Goal: Task Accomplishment & Management: Manage account settings

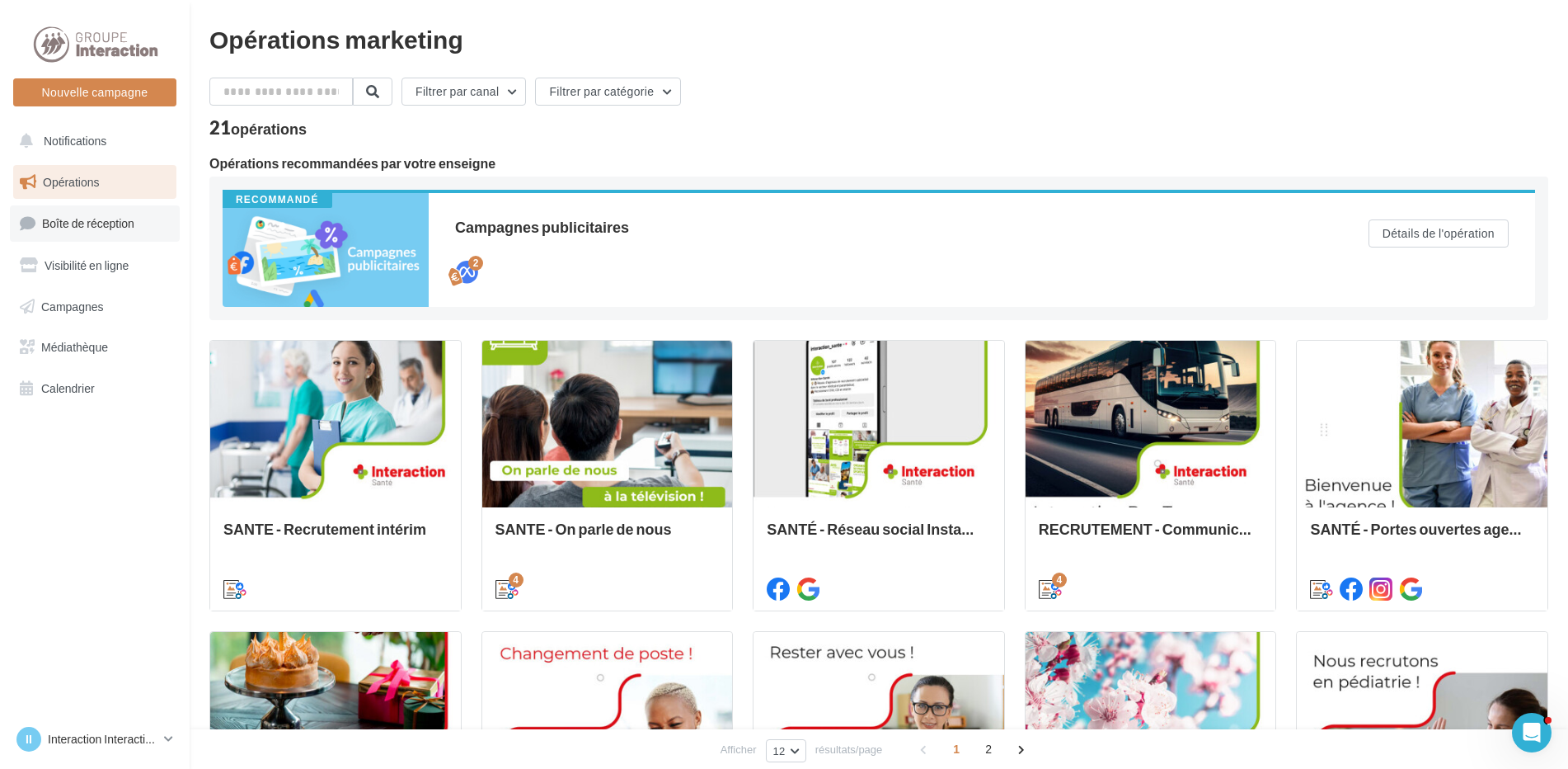
click at [100, 229] on span "Boîte de réception" at bounding box center [87, 223] width 92 height 14
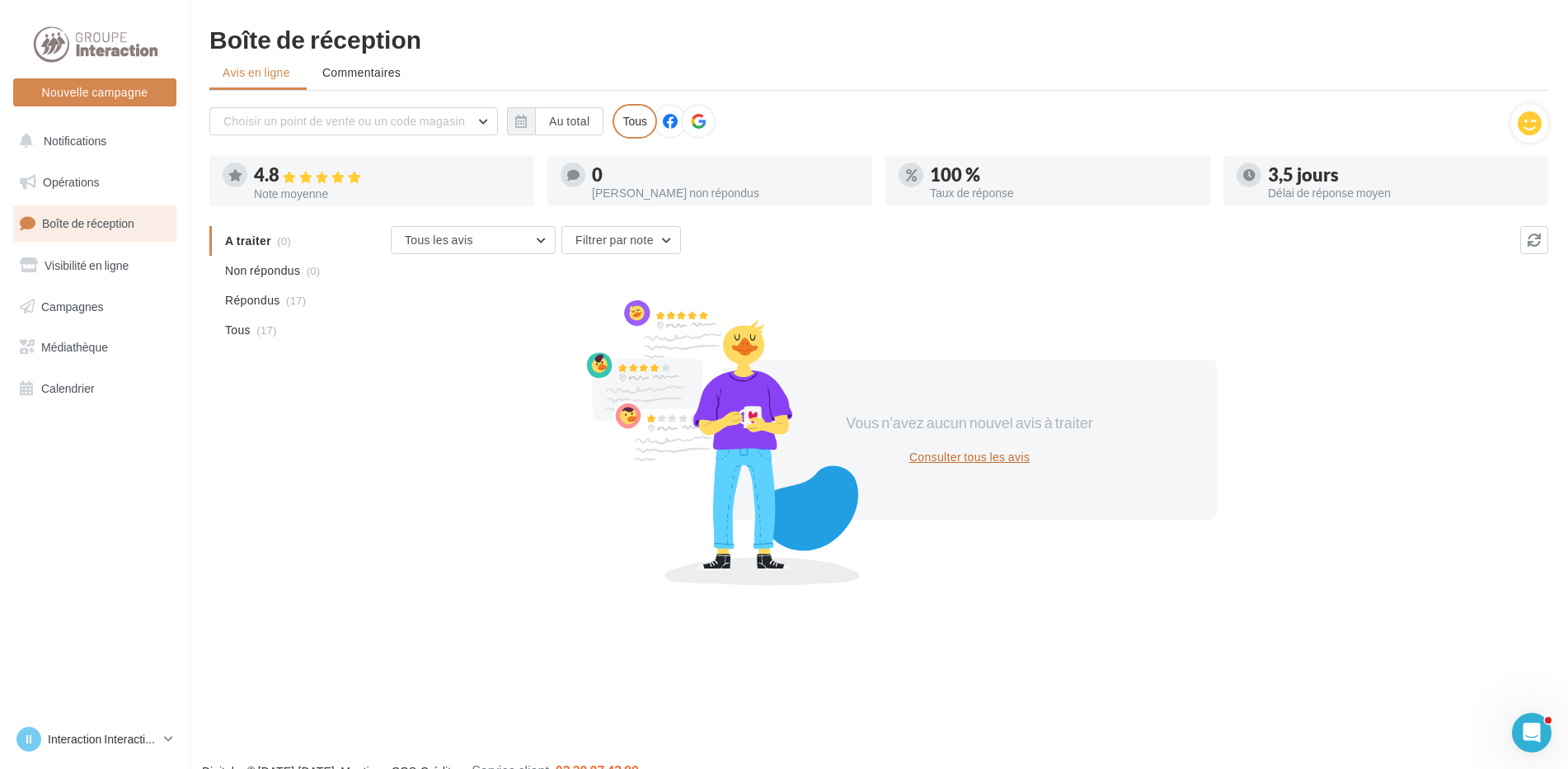
click at [978, 450] on button "Consulter tous les avis" at bounding box center [969, 457] width 134 height 20
click at [88, 222] on span "Boîte de réception" at bounding box center [87, 223] width 92 height 14
click at [109, 228] on span "Boîte de réception" at bounding box center [87, 223] width 92 height 14
click at [325, 183] on icon at bounding box center [321, 178] width 13 height 12
click at [270, 184] on div "4.8" at bounding box center [387, 175] width 267 height 19
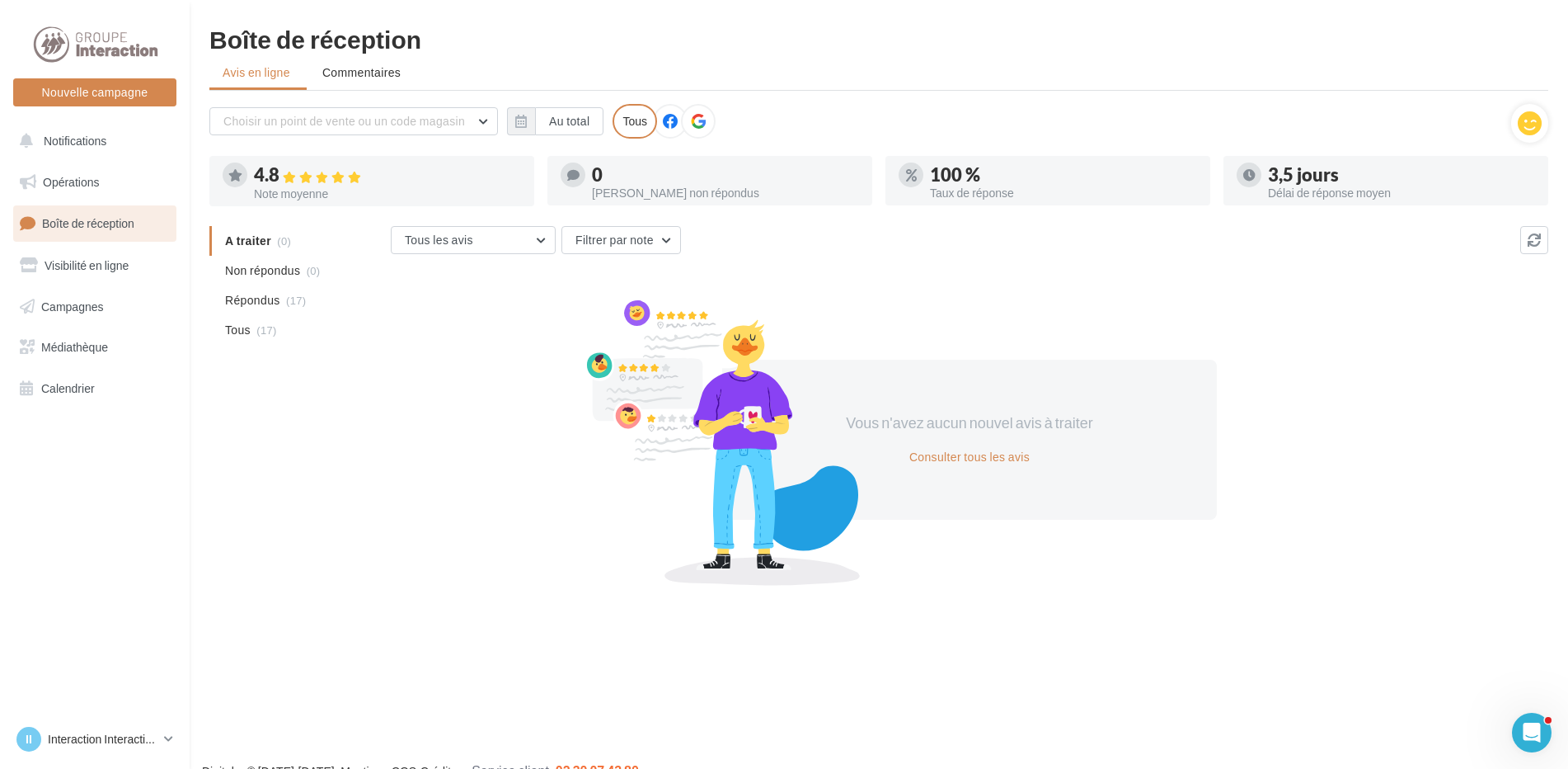
click at [695, 117] on icon at bounding box center [698, 121] width 15 height 15
click at [279, 277] on span "Non répondus" at bounding box center [263, 270] width 75 height 17
click at [711, 149] on div "Choisir un point de vente ou un code magasin 6905 - Interaction Santé Au total …" at bounding box center [879, 130] width 1339 height 52
click at [977, 462] on button "Consulter tous les avis" at bounding box center [969, 457] width 134 height 20
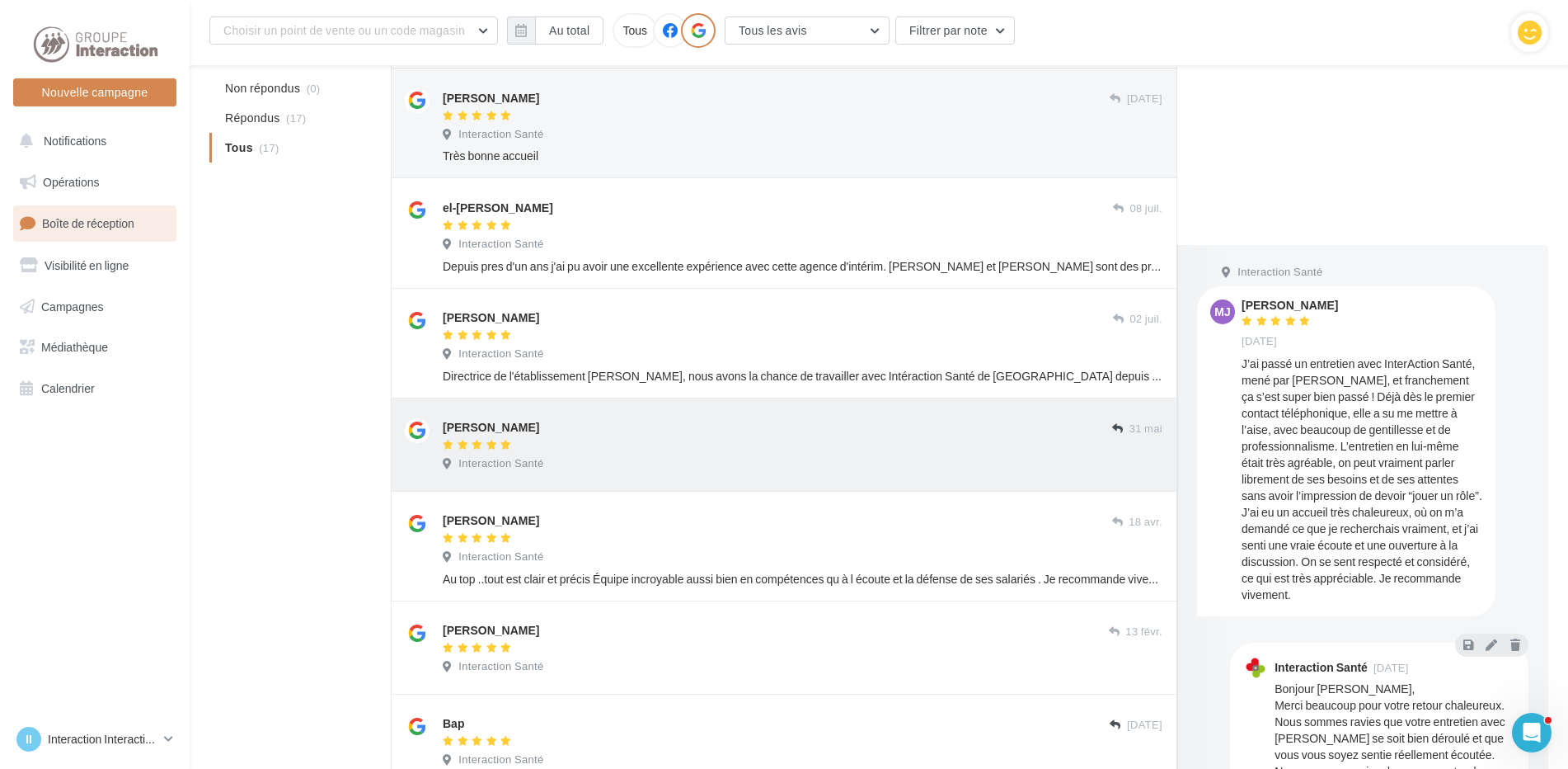
scroll to position [672, 0]
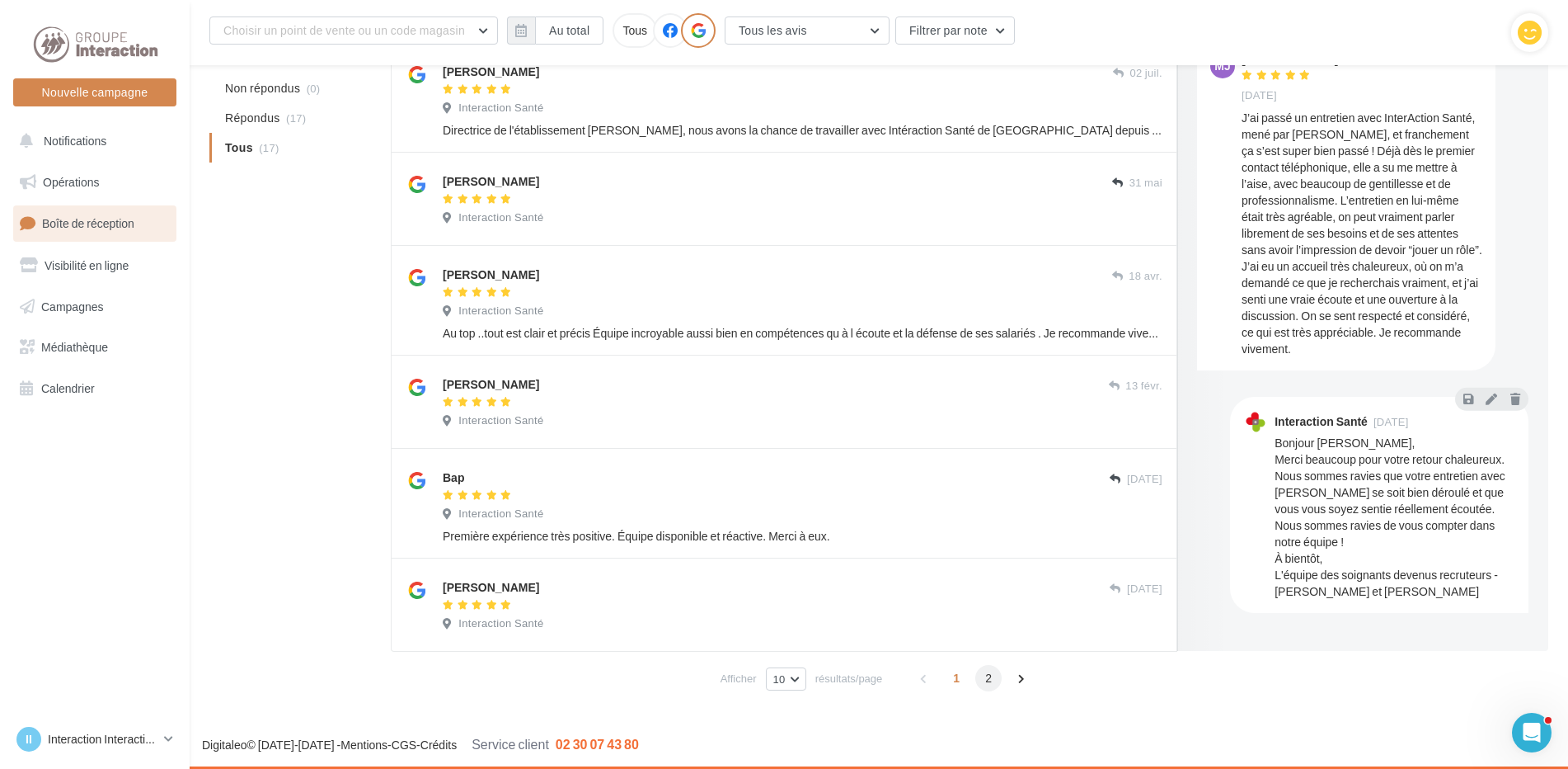
click at [990, 682] on span "2" at bounding box center [988, 678] width 27 height 27
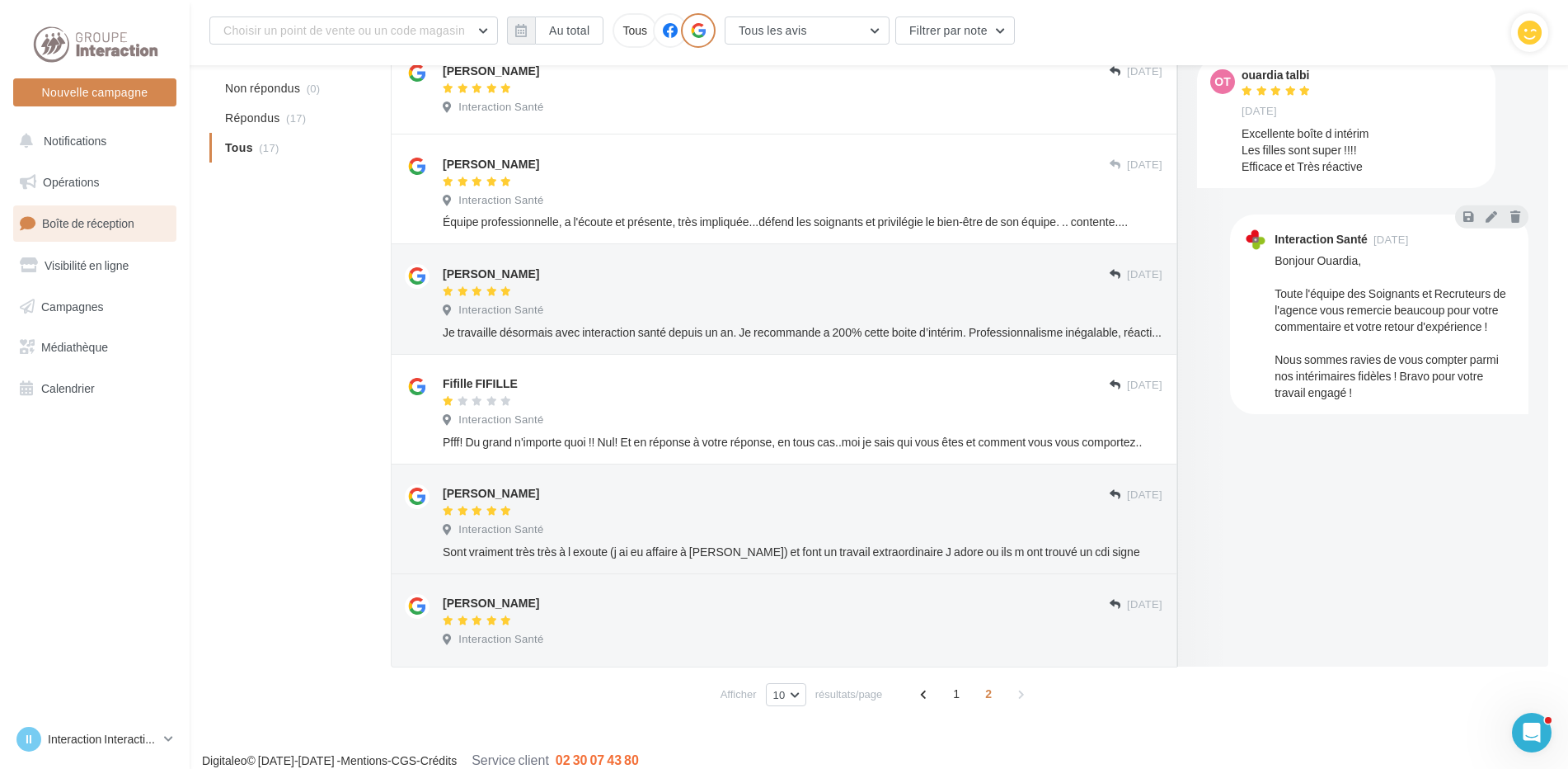
scroll to position [359, 0]
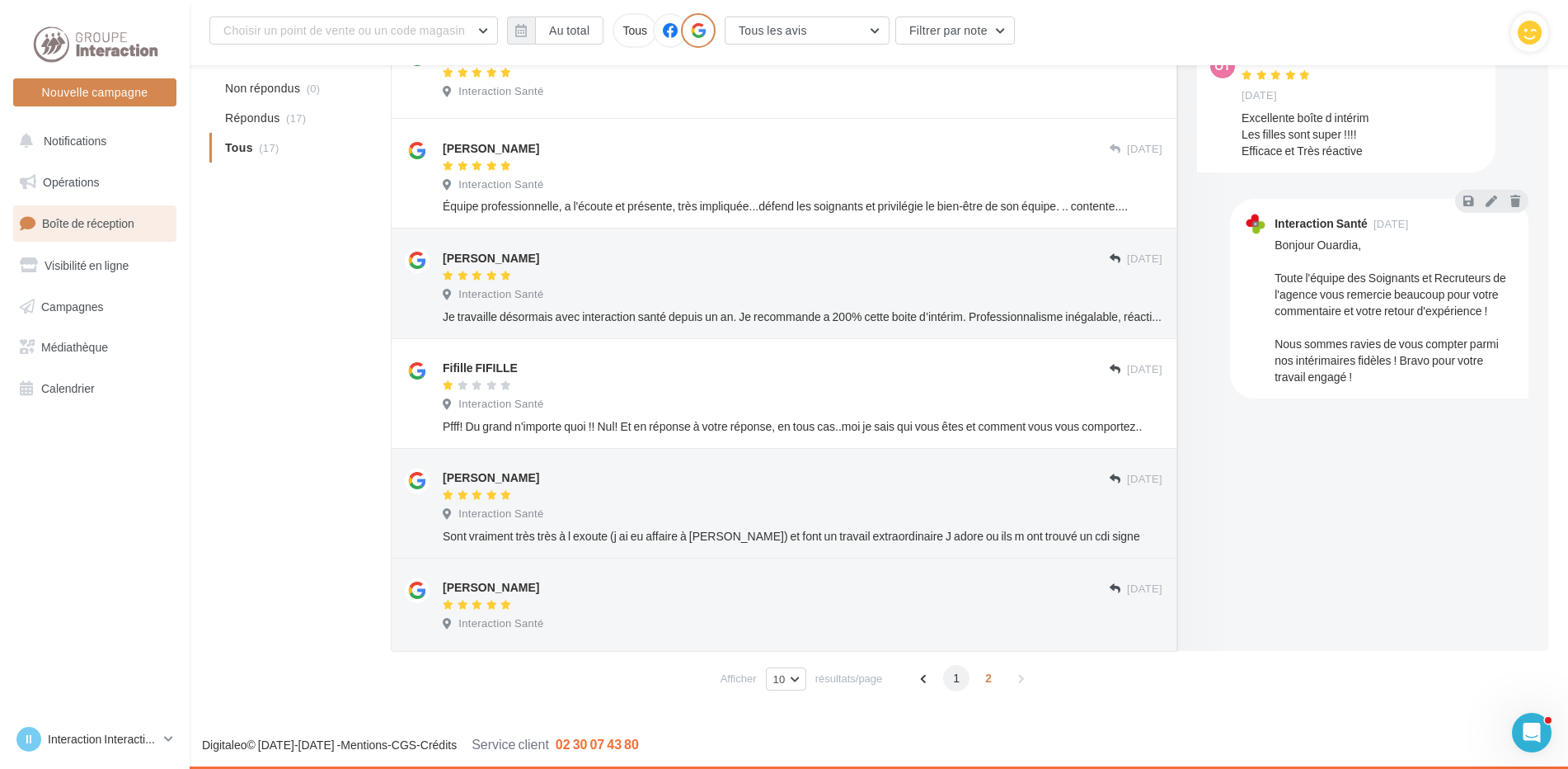
click at [958, 680] on span "1" at bounding box center [956, 678] width 27 height 27
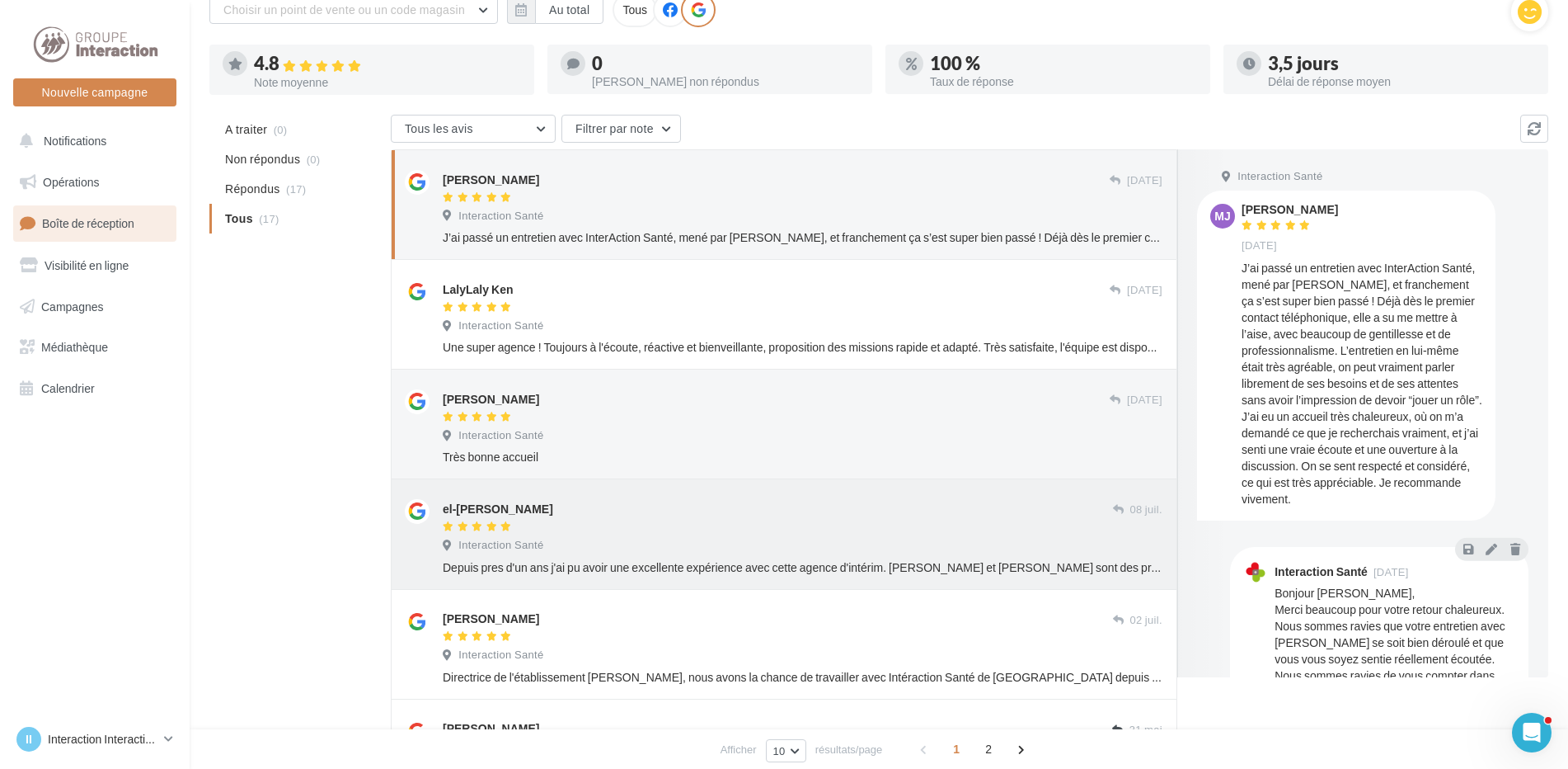
scroll to position [0, 0]
